Goal: Task Accomplishment & Management: Manage account settings

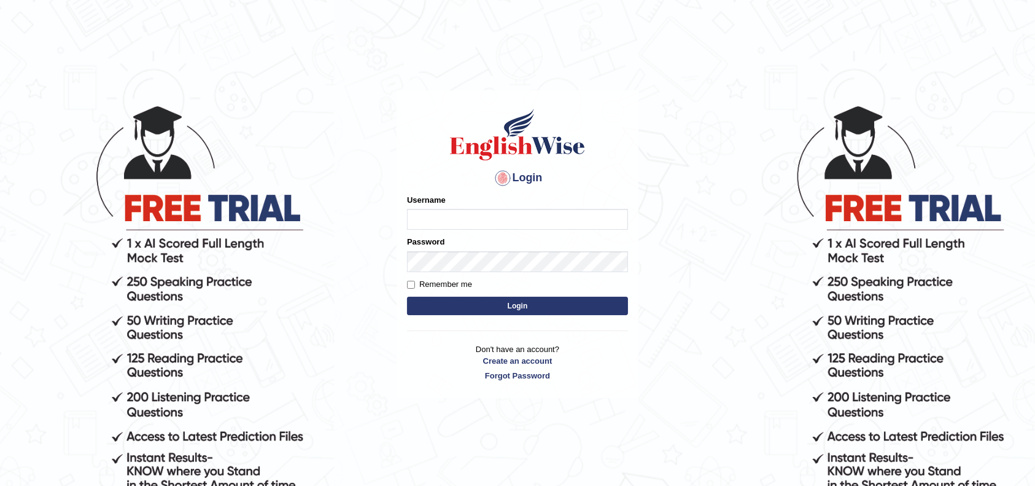
type input "anusha2000"
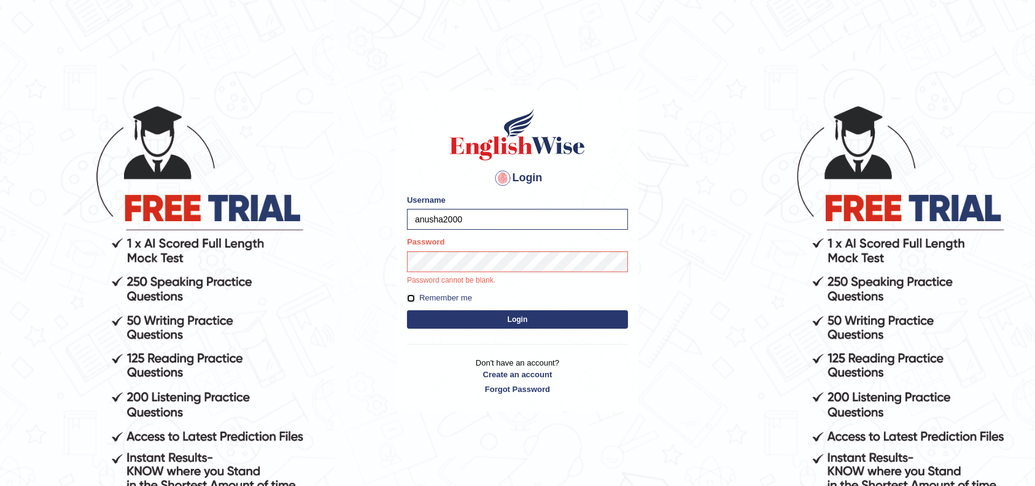
click at [408, 297] on form "Please fix the following errors: Username anusha2000 Password Password cannot b…" at bounding box center [517, 263] width 221 height 138
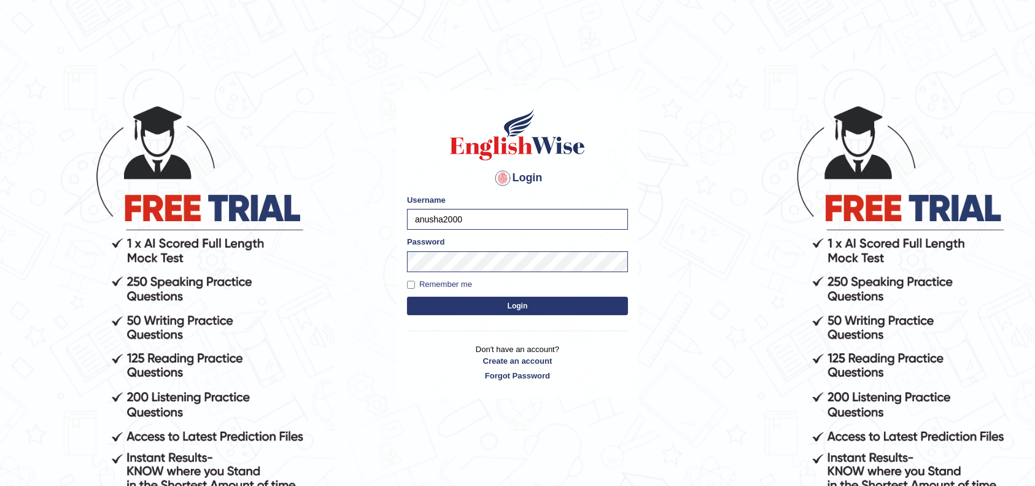
click at [413, 288] on label "Remember me" at bounding box center [439, 284] width 65 height 12
click at [413, 288] on input "Remember me" at bounding box center [411, 285] width 8 height 8
checkbox input "true"
click at [478, 301] on button "Login" at bounding box center [517, 305] width 221 height 18
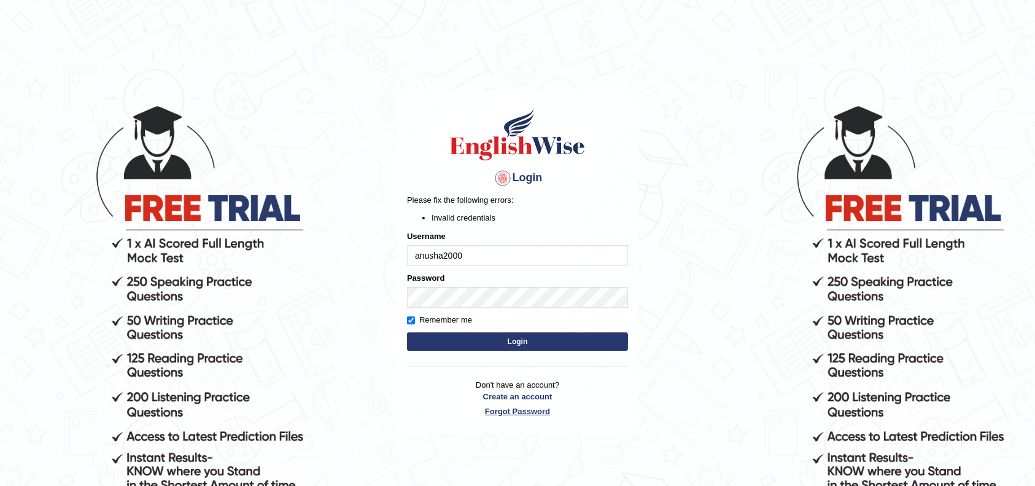
click at [516, 409] on link "Forgot Password" at bounding box center [517, 411] width 221 height 12
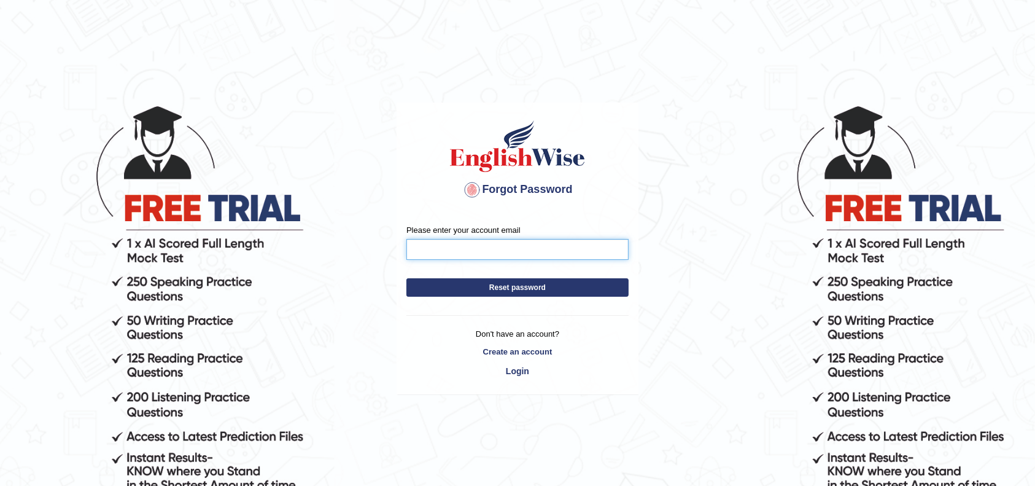
click at [478, 253] on input "Please enter your account email" at bounding box center [517, 249] width 222 height 21
type input "anushashresth123@gmail.com"
click at [514, 293] on button "Reset password" at bounding box center [517, 287] width 222 height 18
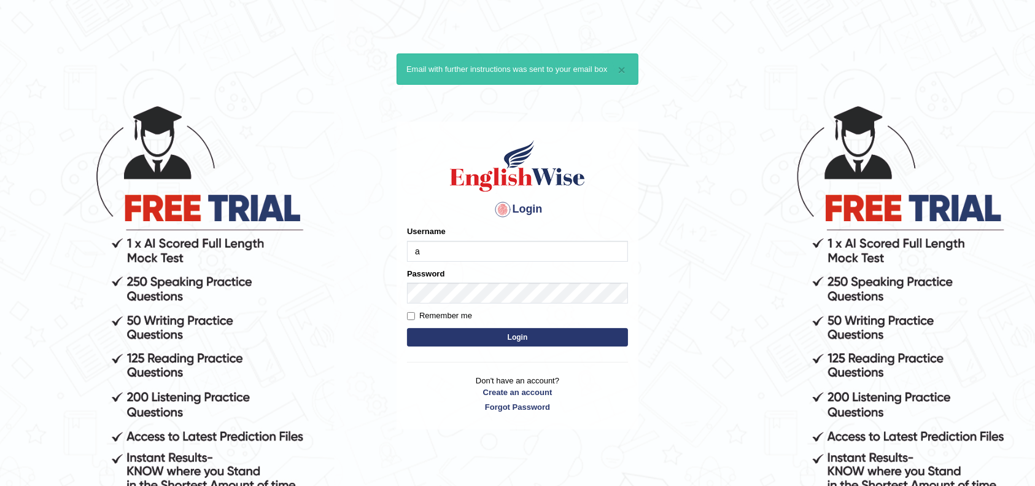
type input "anusha2000"
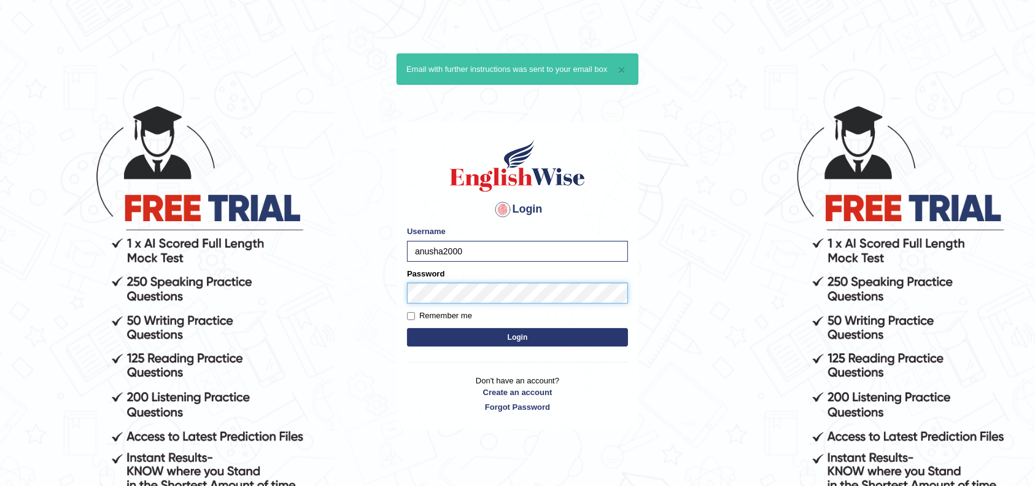
click at [407, 328] on button "Login" at bounding box center [517, 337] width 221 height 18
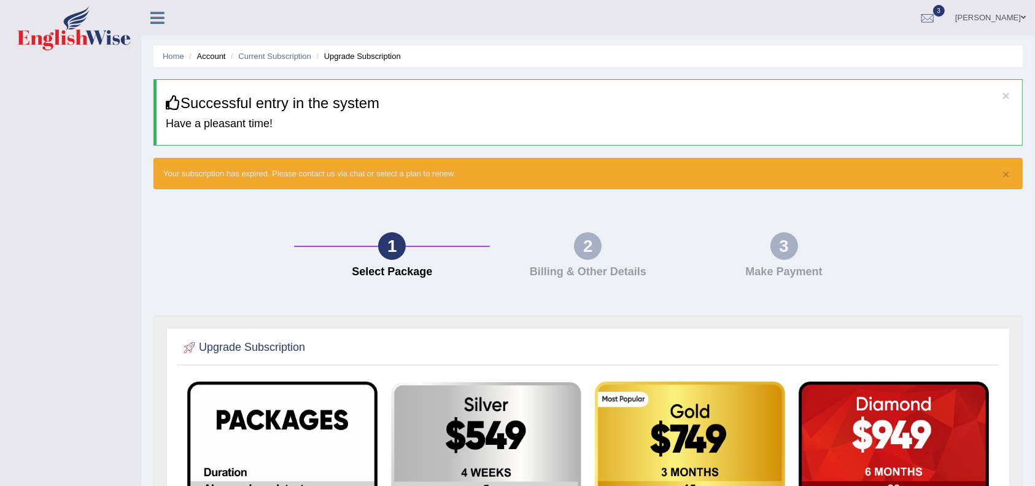
click at [146, 26] on div at bounding box center [162, 13] width 43 height 27
click at [153, 17] on icon at bounding box center [157, 18] width 14 height 16
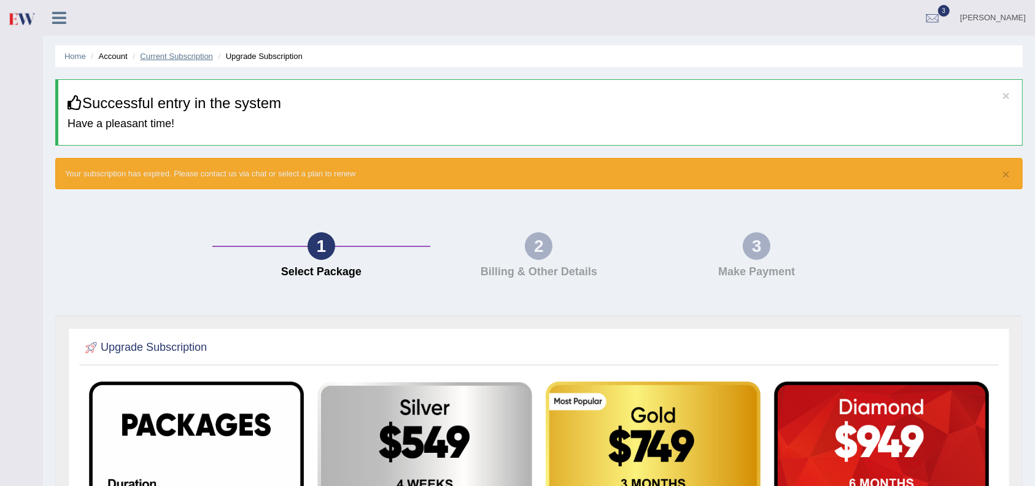
click at [200, 57] on link "Current Subscription" at bounding box center [176, 56] width 73 height 9
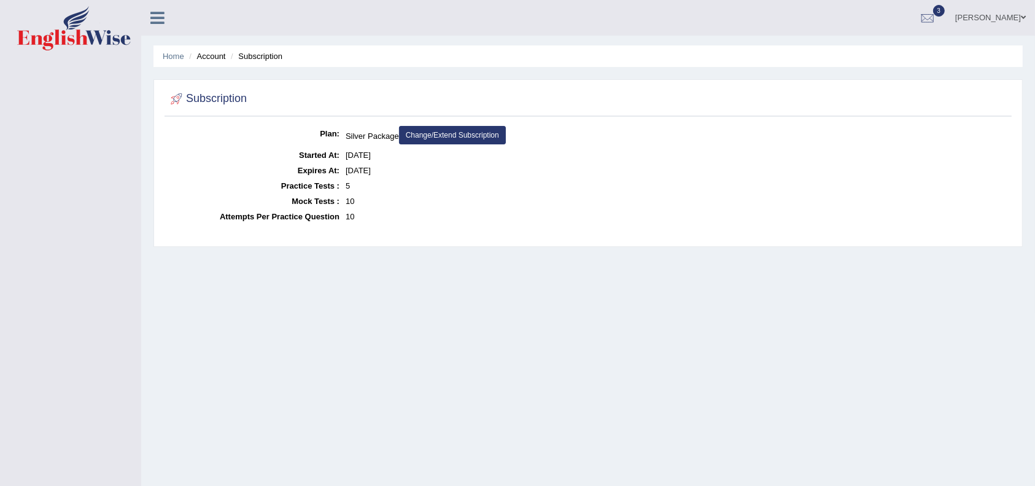
click at [466, 136] on link "Change/Extend Subscription" at bounding box center [452, 135] width 107 height 18
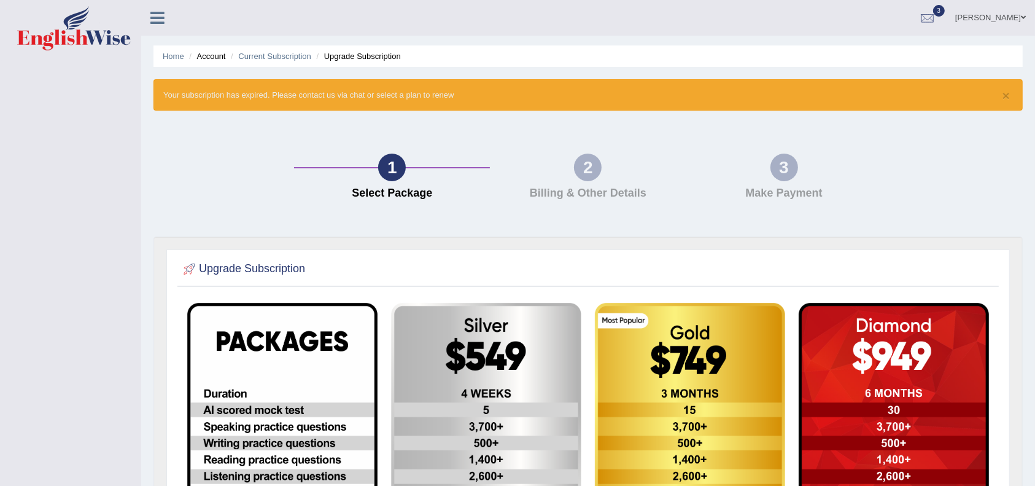
click at [161, 7] on link at bounding box center [157, 16] width 33 height 18
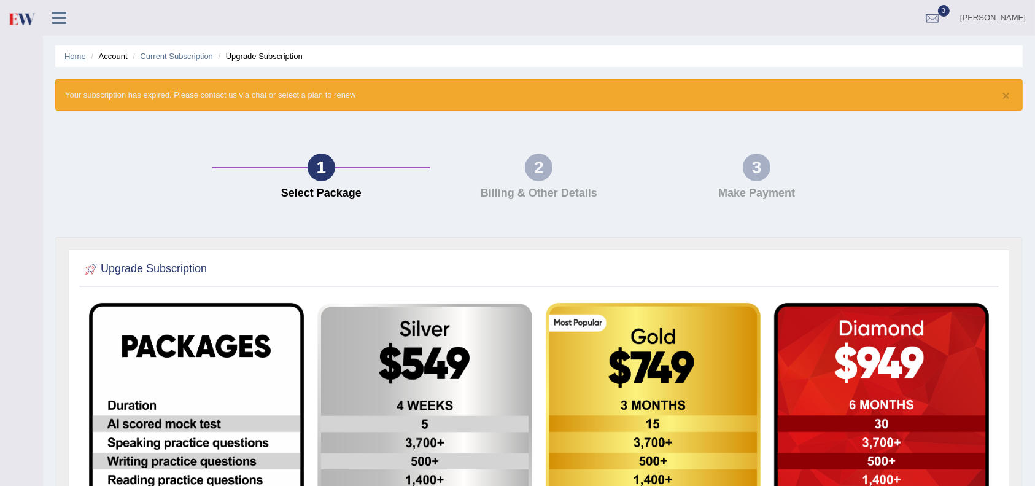
click at [80, 58] on link "Home" at bounding box center [74, 56] width 21 height 9
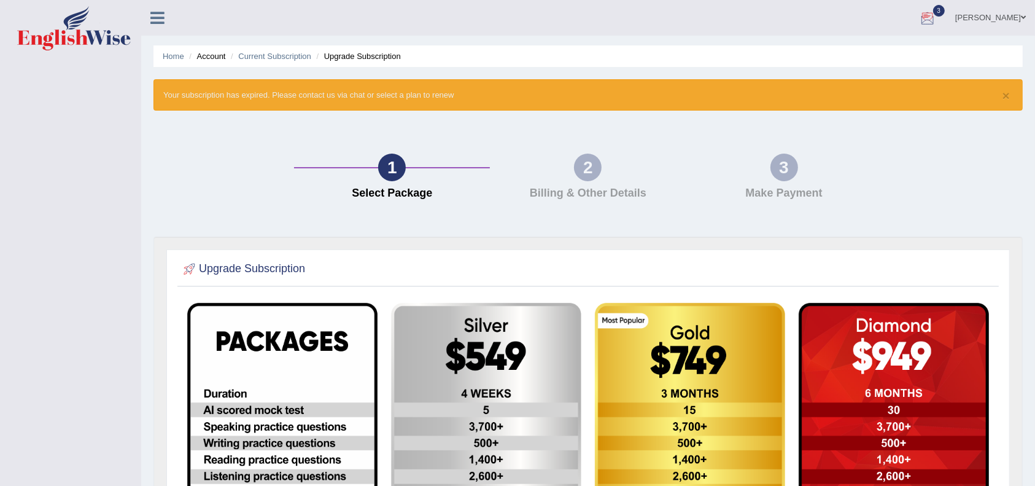
click at [924, 17] on div at bounding box center [927, 18] width 18 height 18
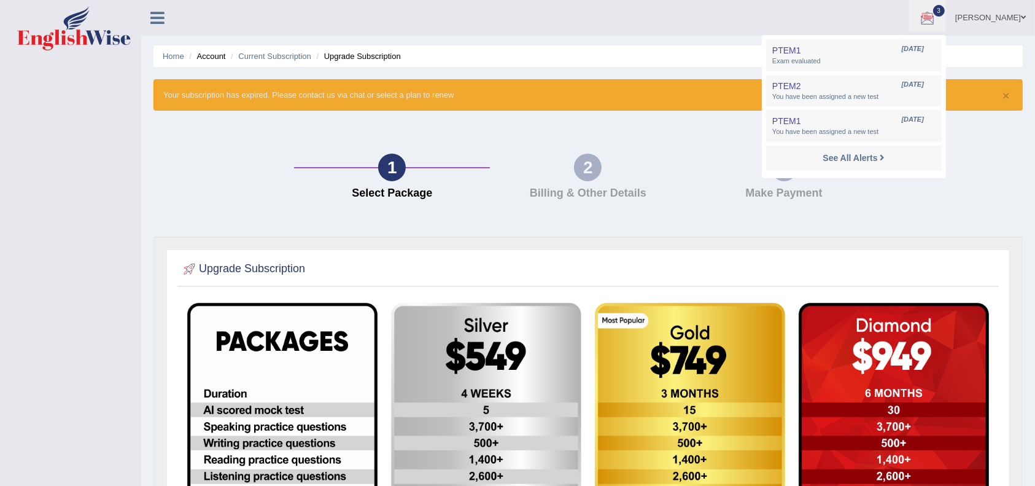
click at [1000, 182] on div "1 Select Package 2 Billing & Other Details 3 Make Payment" at bounding box center [587, 180] width 881 height 114
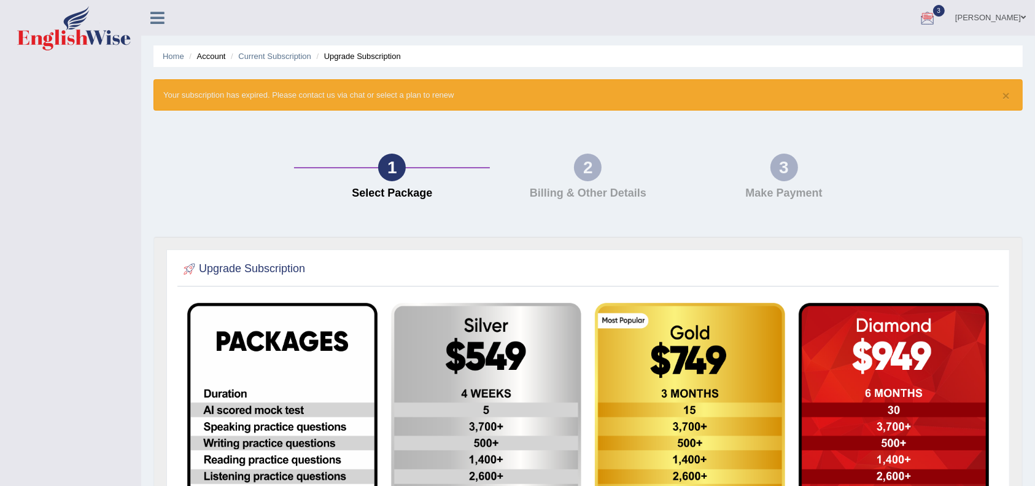
click at [984, 18] on link "[PERSON_NAME]" at bounding box center [990, 16] width 89 height 32
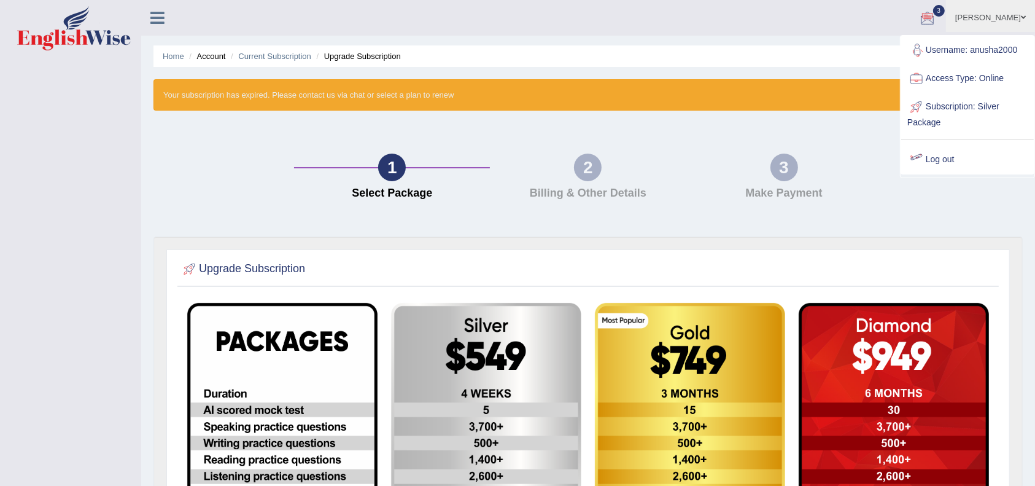
click at [948, 155] on link "Log out" at bounding box center [967, 159] width 133 height 28
